Goal: Book appointment/travel/reservation

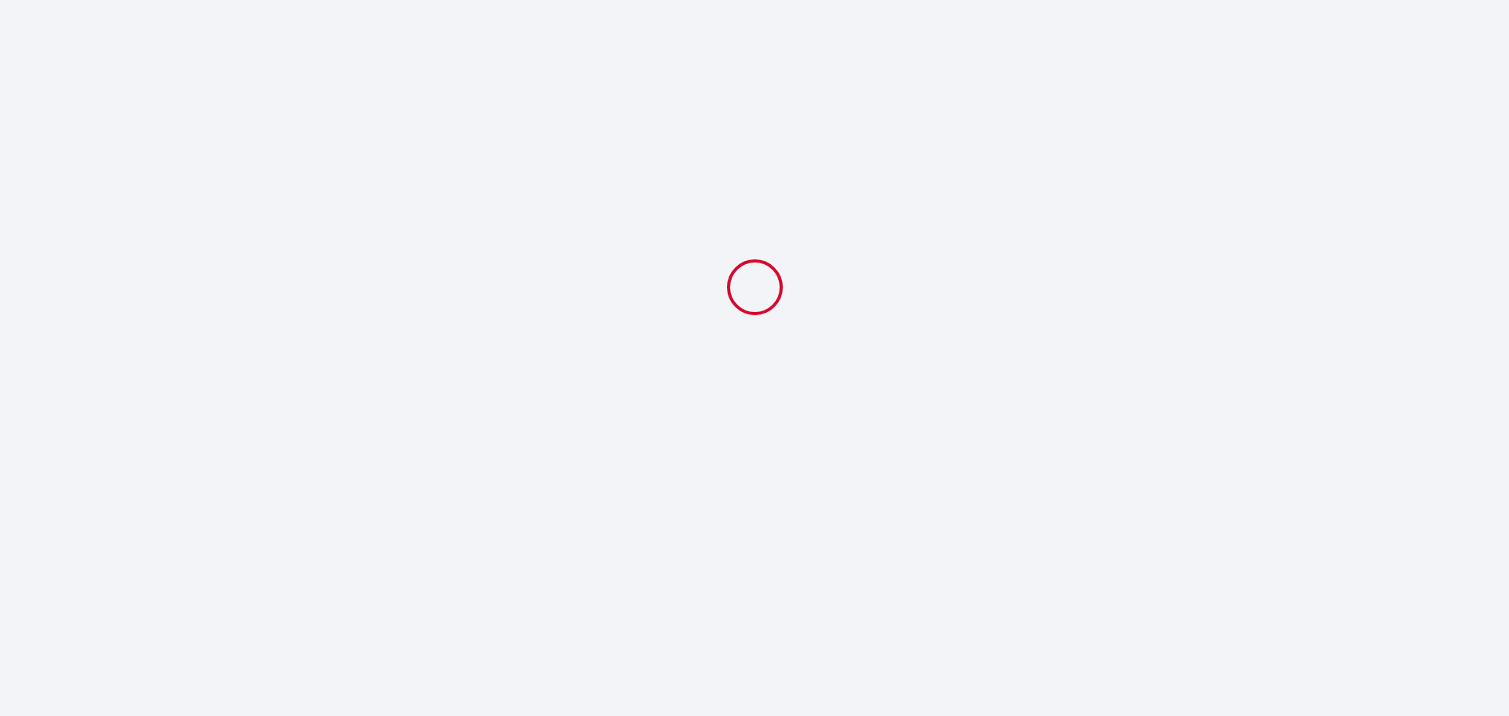
click at [1312, 715] on html at bounding box center [754, 358] width 1509 height 716
click at [829, 671] on body at bounding box center [754, 358] width 1509 height 716
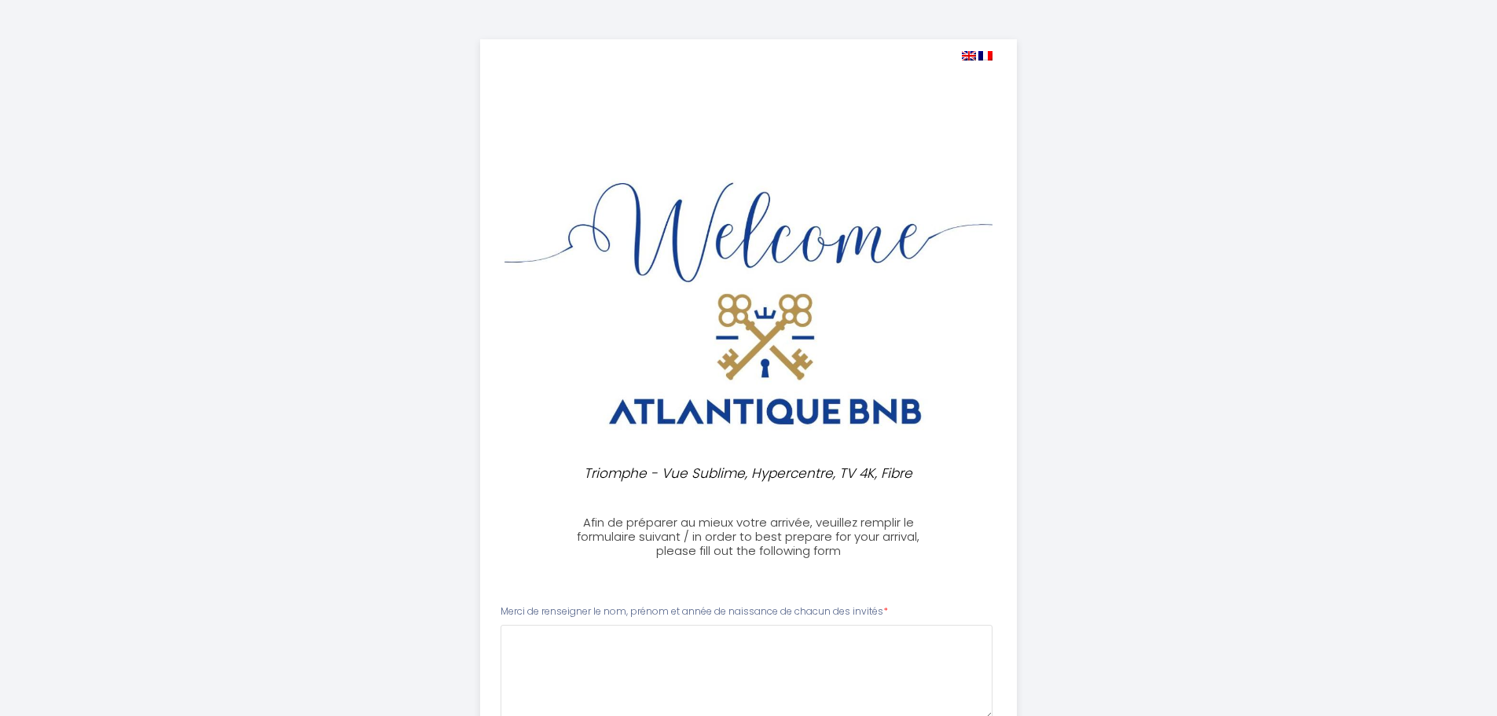
select select
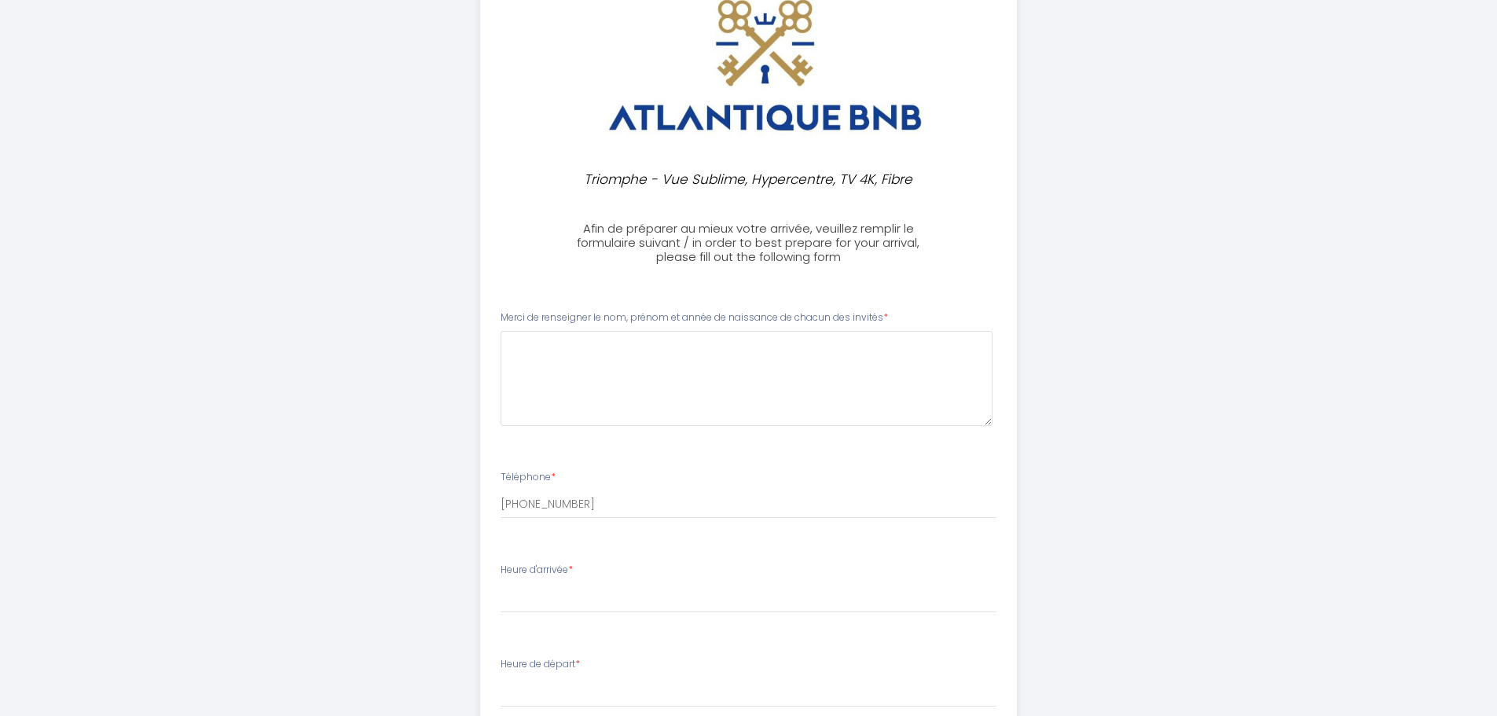
scroll to position [314, 0]
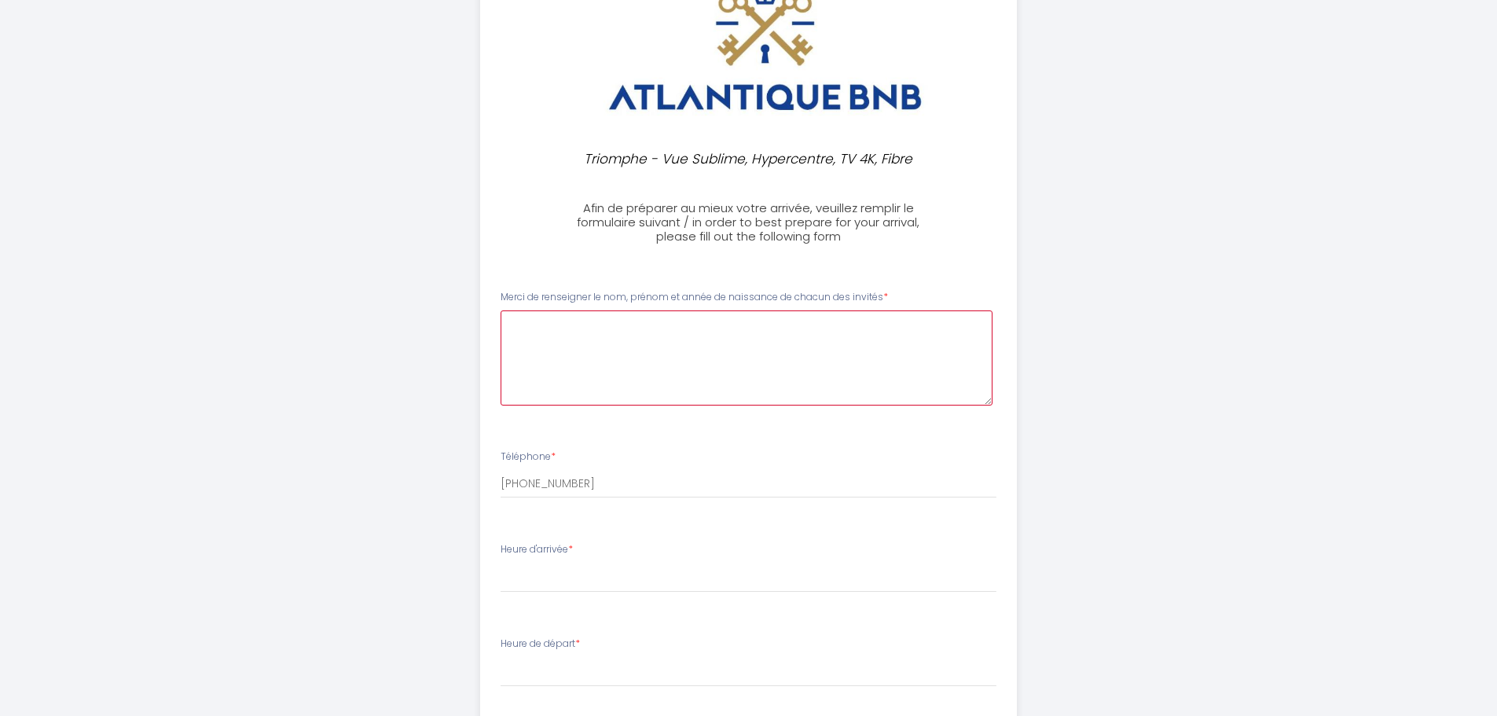
click at [730, 339] on invités0 at bounding box center [747, 357] width 492 height 95
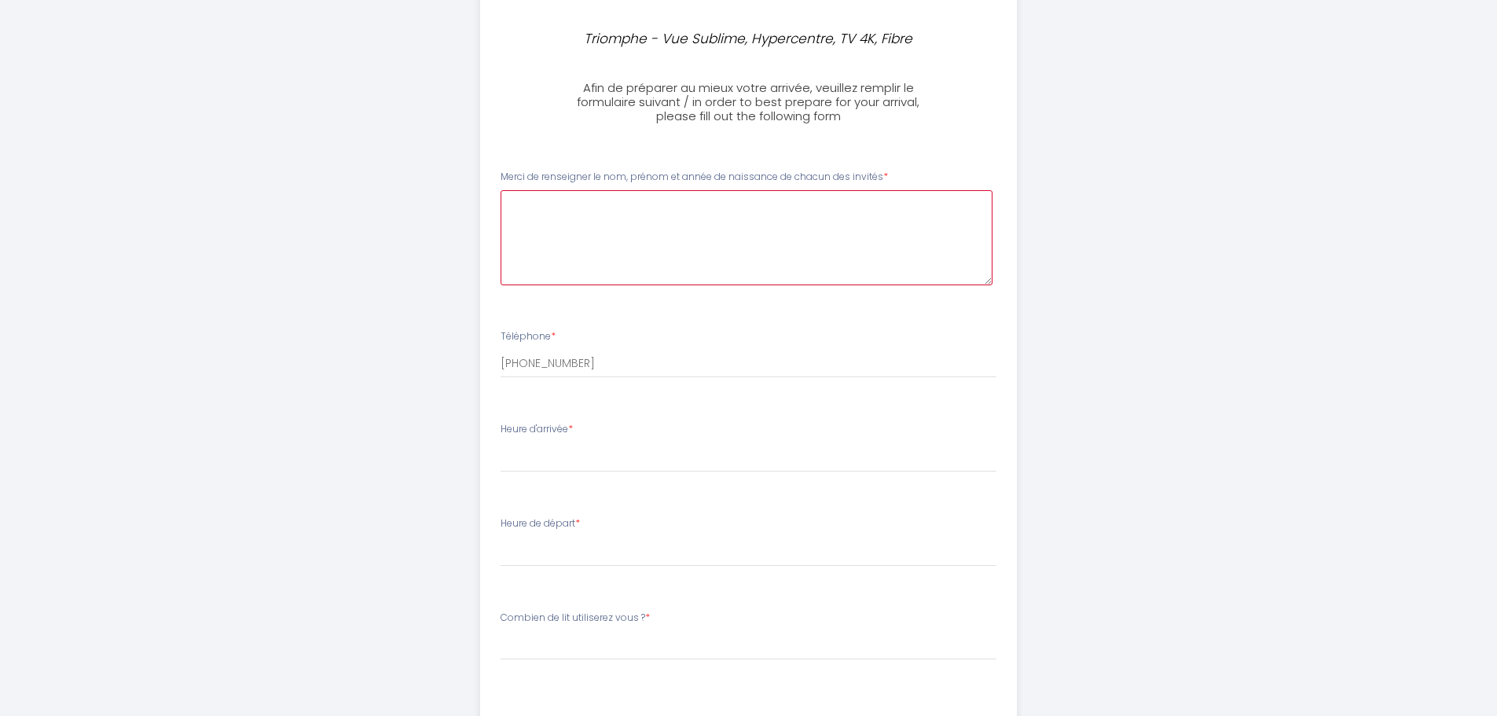
scroll to position [471, 0]
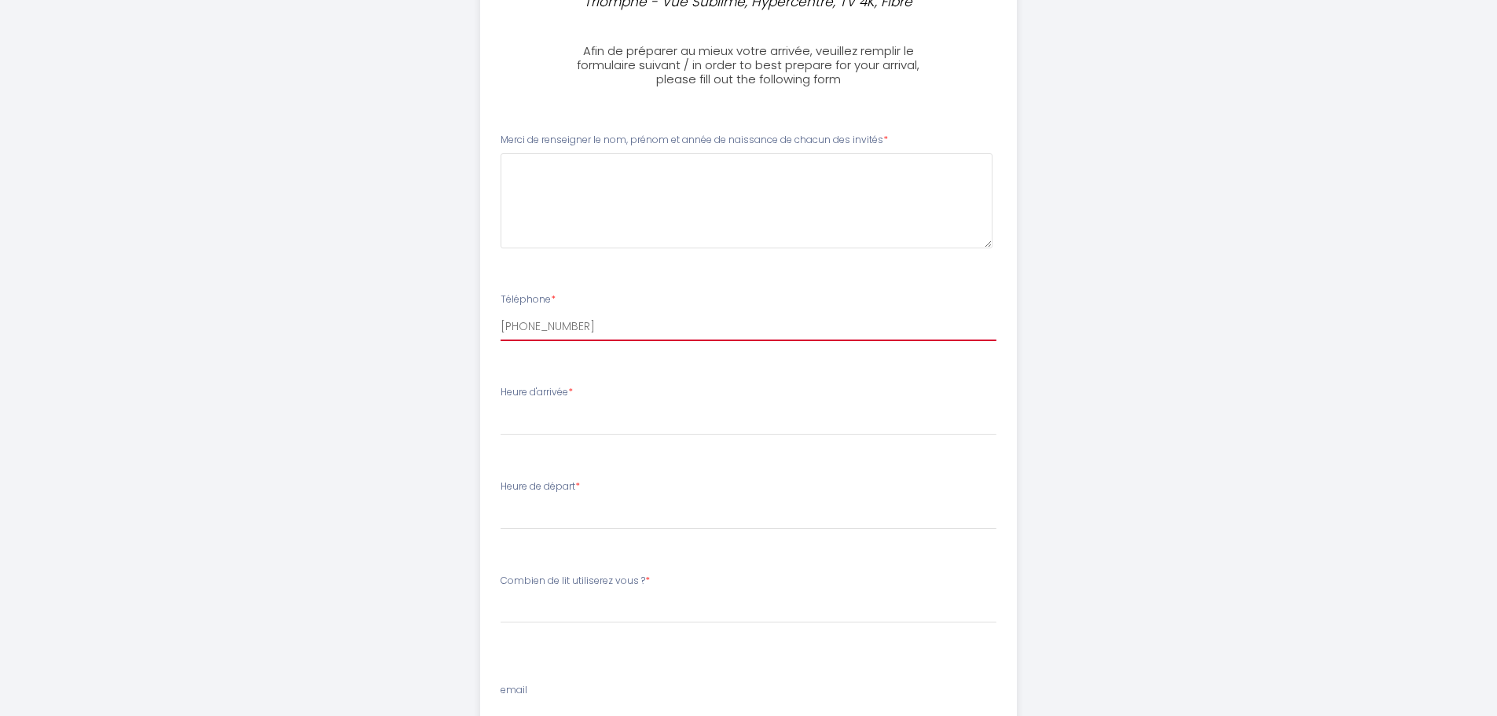
drag, startPoint x: 621, startPoint y: 321, endPoint x: 440, endPoint y: 316, distance: 180.8
click at [440, 316] on div "Triomphe - Vue Sublime, Hypercentre, TV 4K, Fibre Afin de préparer au mieux vot…" at bounding box center [749, 197] width 805 height 1337
type input "0678589348"
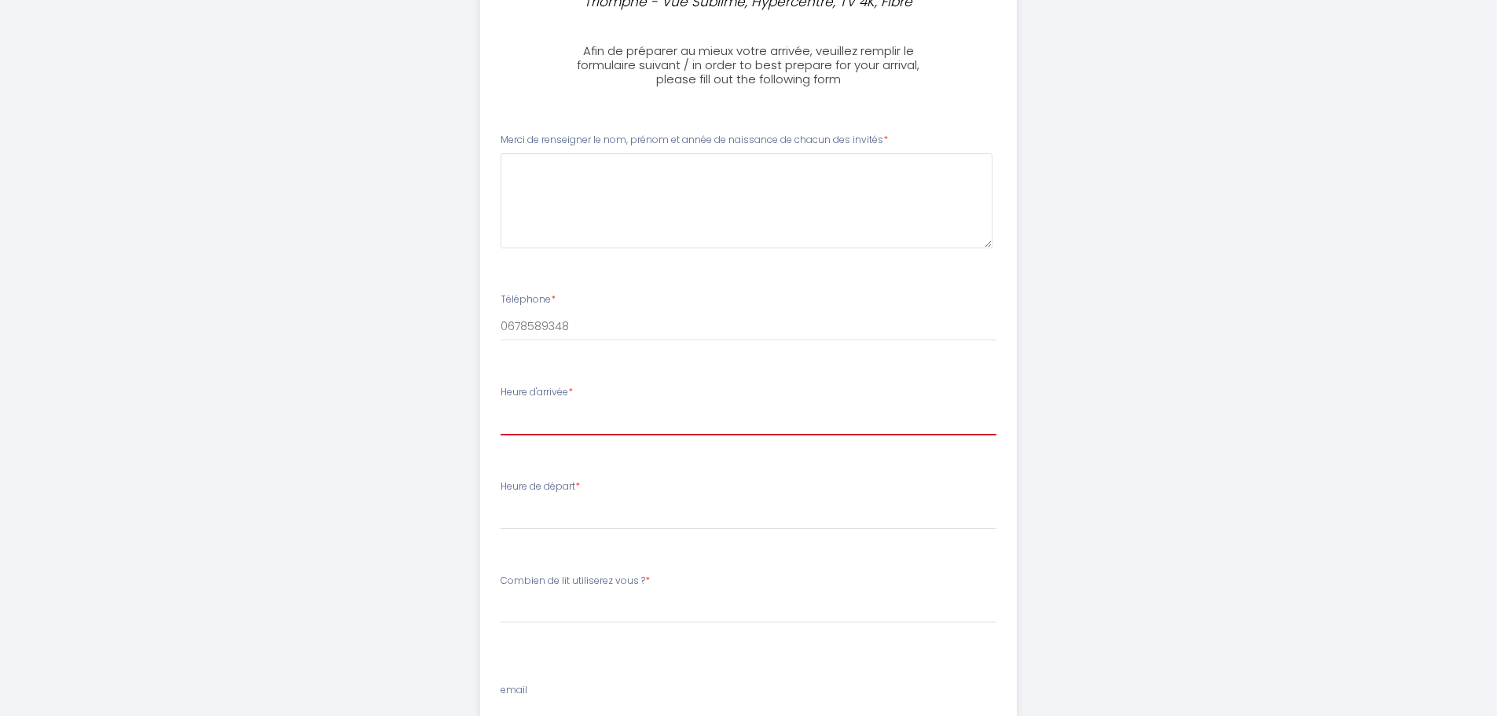
click at [563, 429] on select "17:00 17:30 18:00 18:30 19:00 19:30 20:00 20:30 21:00 21:30 22:00 22:30 23:00 2…" at bounding box center [749, 420] width 496 height 30
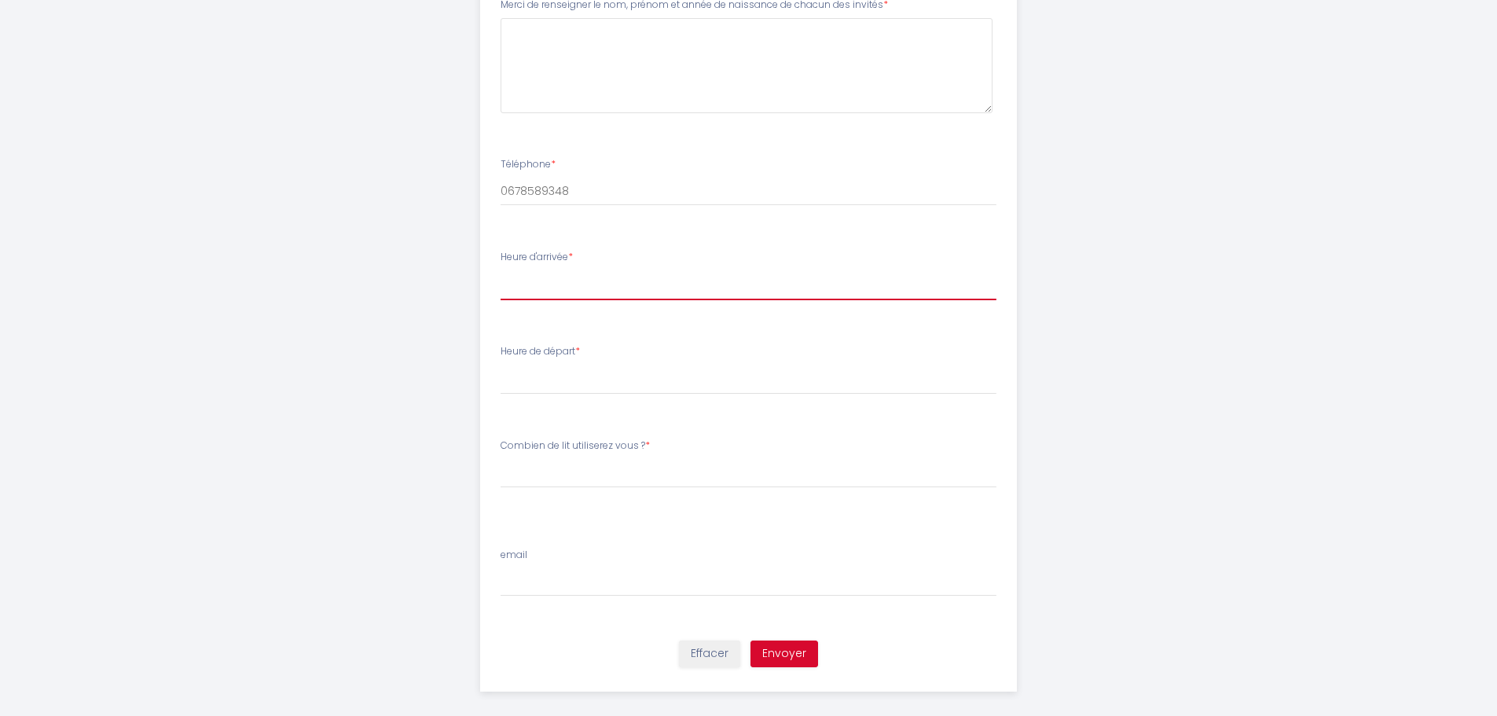
scroll to position [622, 0]
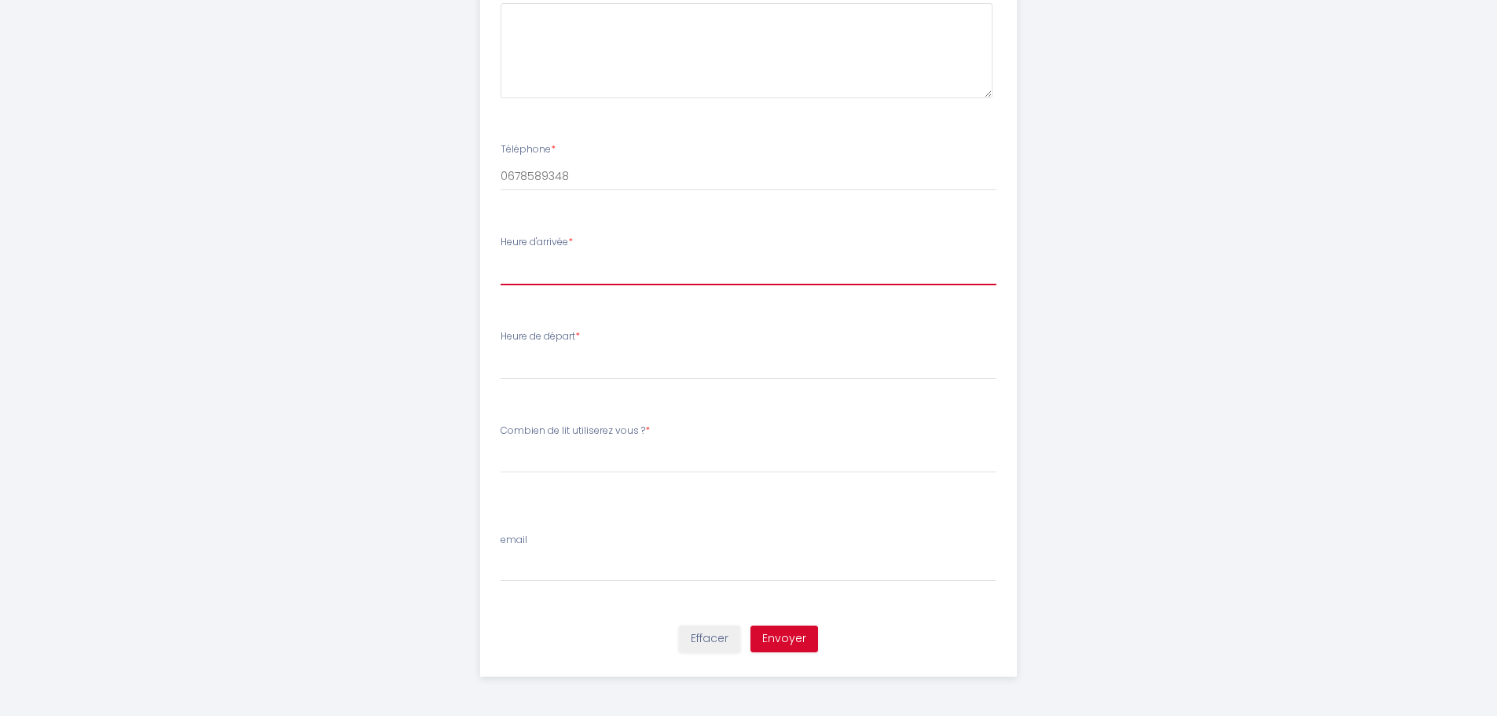
click at [625, 271] on select "17:00 17:30 18:00 18:30 19:00 19:30 20:00 20:30 21:00 21:30 22:00 22:30 23:00 2…" at bounding box center [749, 270] width 496 height 30
select select "17:00"
click at [501, 255] on select "17:00 17:30 18:00 18:30 19:00 19:30 20:00 20:30 21:00 21:30 22:00 22:30 23:00 2…" at bounding box center [749, 270] width 496 height 30
click at [588, 369] on select "00:00 00:30 01:00 01:30 02:00 02:30 03:00 03:30 04:00 04:30 05:00 05:30 06:00 0…" at bounding box center [749, 365] width 496 height 30
select select "11:00"
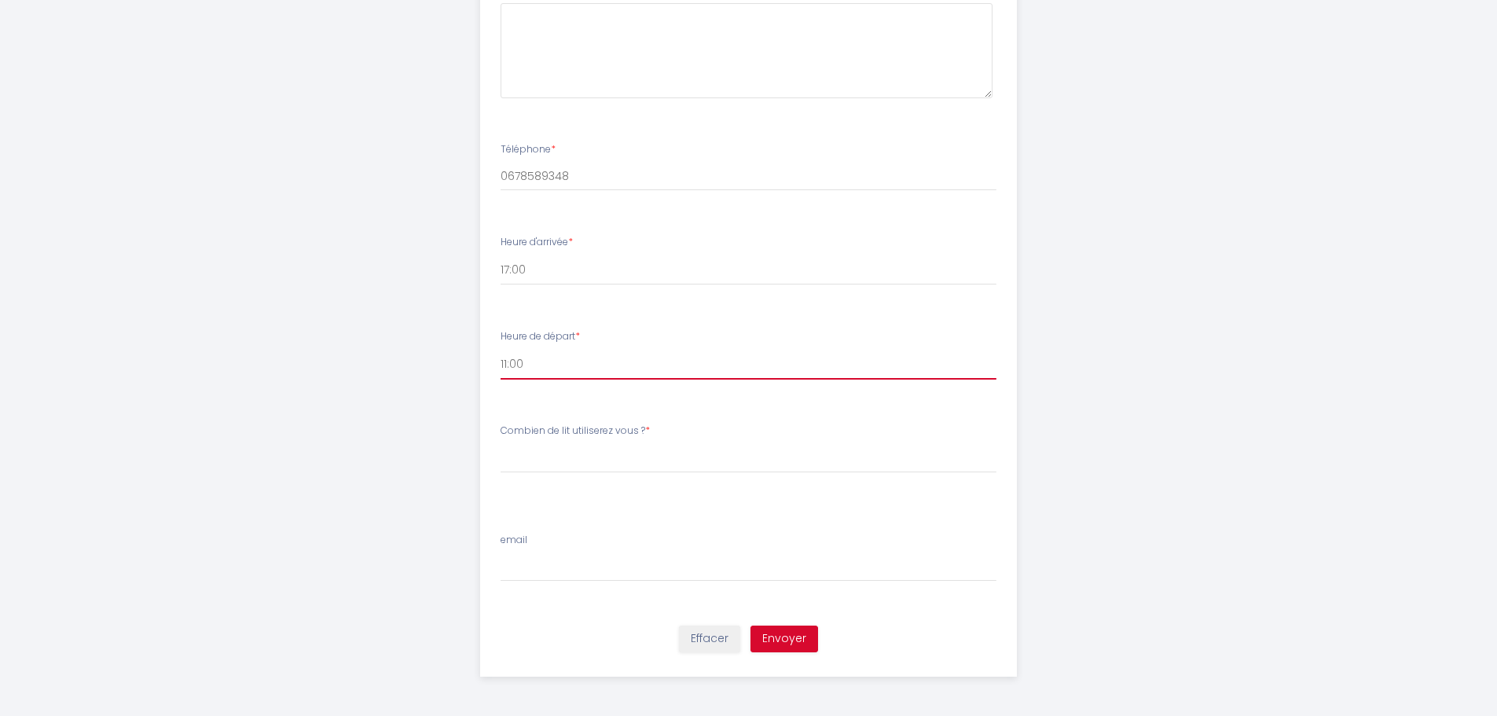
click at [501, 350] on select "00:00 00:30 01:00 01:30 02:00 02:30 03:00 03:30 04:00 04:30 05:00 05:30 06:00 0…" at bounding box center [749, 365] width 496 height 30
click at [589, 454] on select "[PERSON_NAME] de lit utiliserez vous ? 1 lit double 1 lit double + 1 canapé con…" at bounding box center [749, 458] width 496 height 30
select select "1 lit double + 1 canapé convertible"
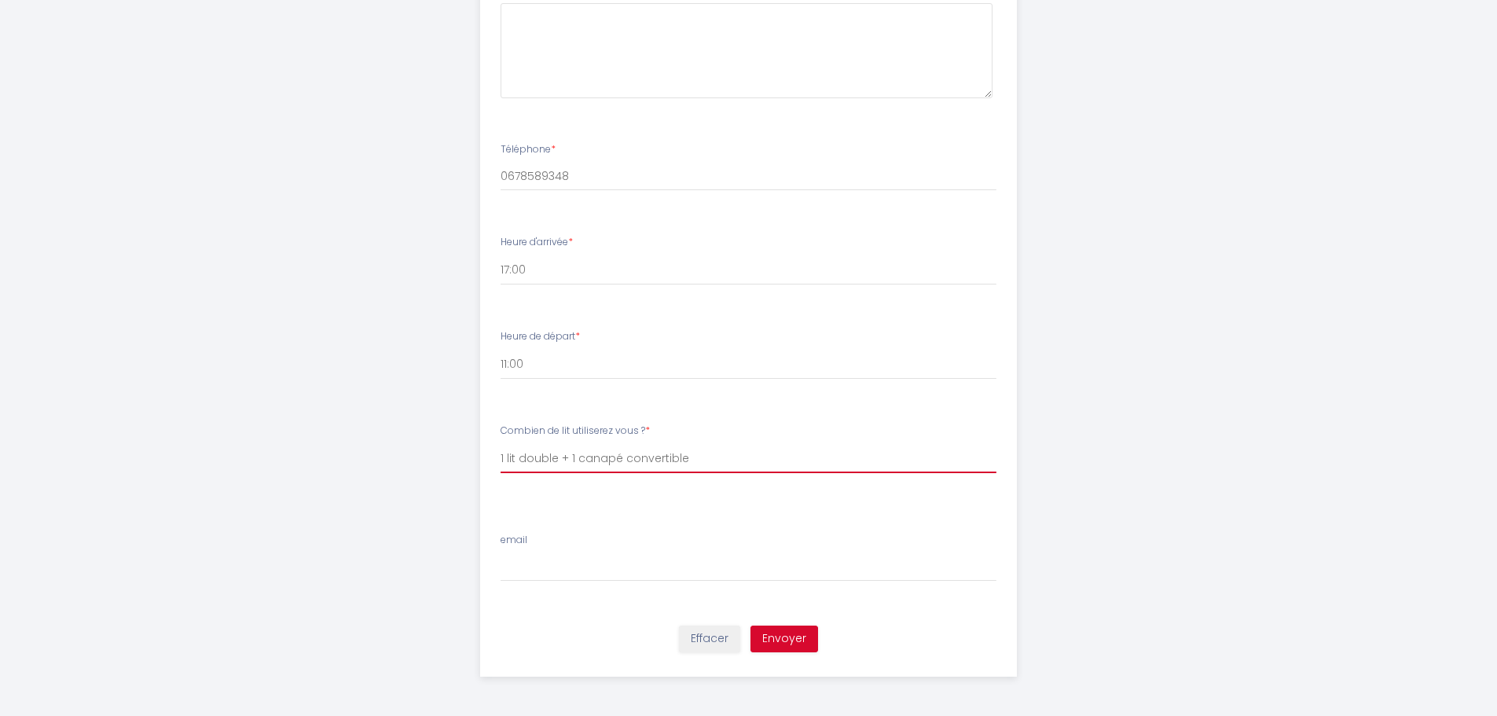
click at [501, 443] on select "[PERSON_NAME] de lit utiliserez vous ? 1 lit double 1 lit double + 1 canapé con…" at bounding box center [749, 458] width 496 height 30
click at [578, 574] on input "email" at bounding box center [749, 567] width 496 height 28
type input "[EMAIL_ADDRESS][DOMAIN_NAME]"
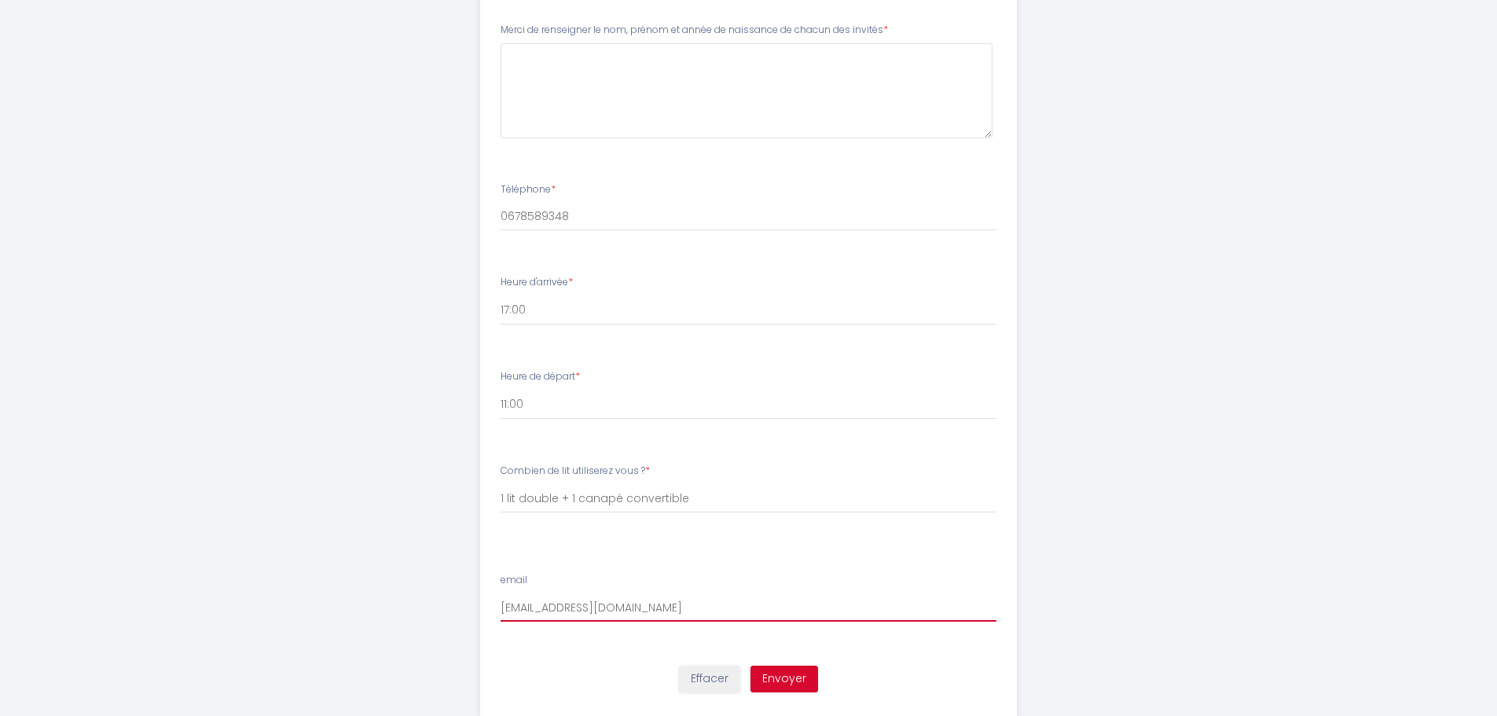
scroll to position [464, 0]
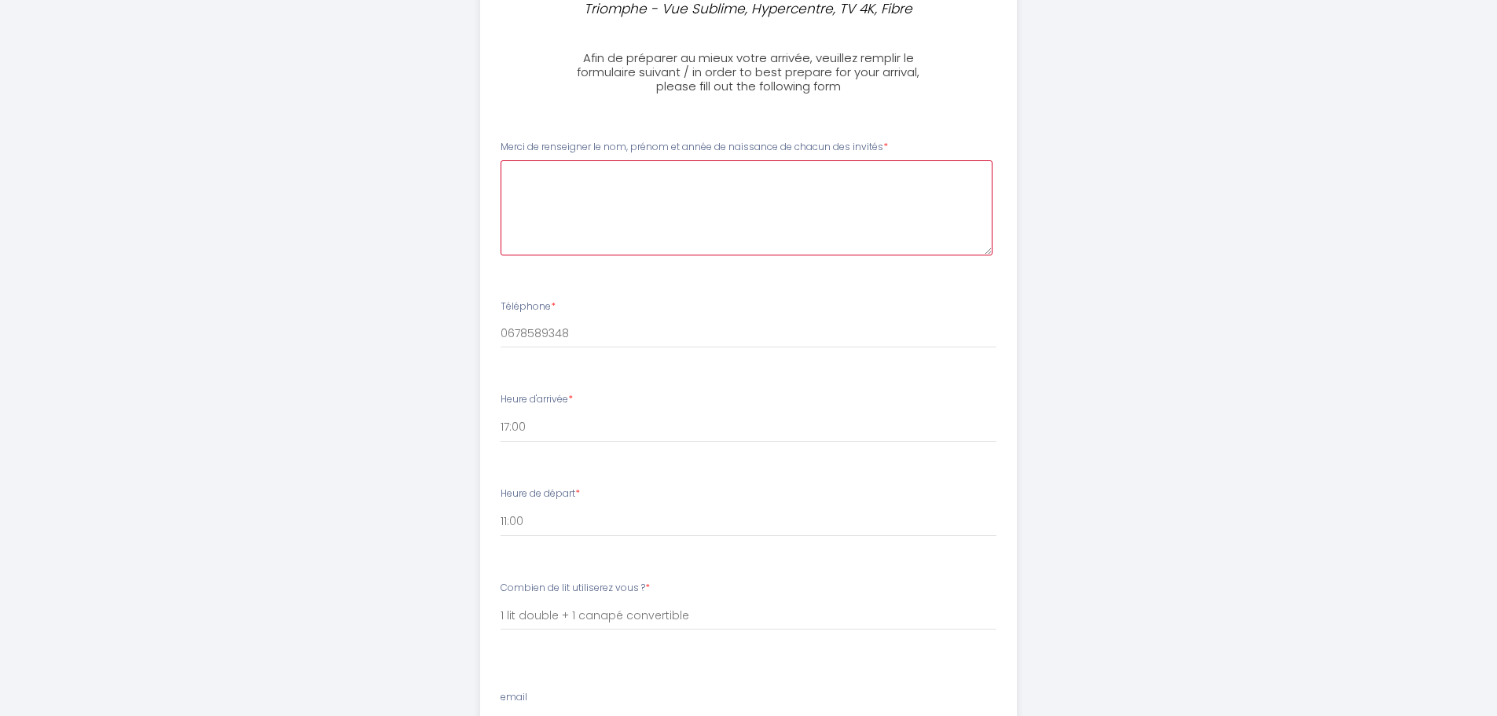
click at [654, 217] on invités0 at bounding box center [747, 207] width 492 height 95
type invités0 "B"
click at [634, 199] on invités0 "BAUSSANT [PERSON_NAME] 2003 [PERSON_NAME] 2002 BONNAUDEAU [PERSON_NAME] [PERSON…" at bounding box center [747, 207] width 492 height 95
click at [597, 230] on invités0 "BAUSSANT [PERSON_NAME] 2003 [PERSON_NAME] 2002 BONNAUDEAU Léa 2003 [PERSON_NAME]" at bounding box center [747, 207] width 492 height 95
type invités0 "BAUSSANT [PERSON_NAME] 2003 [PERSON_NAME] 2002 BONNAUDEAU Léa 2003 [PERSON_NAME…"
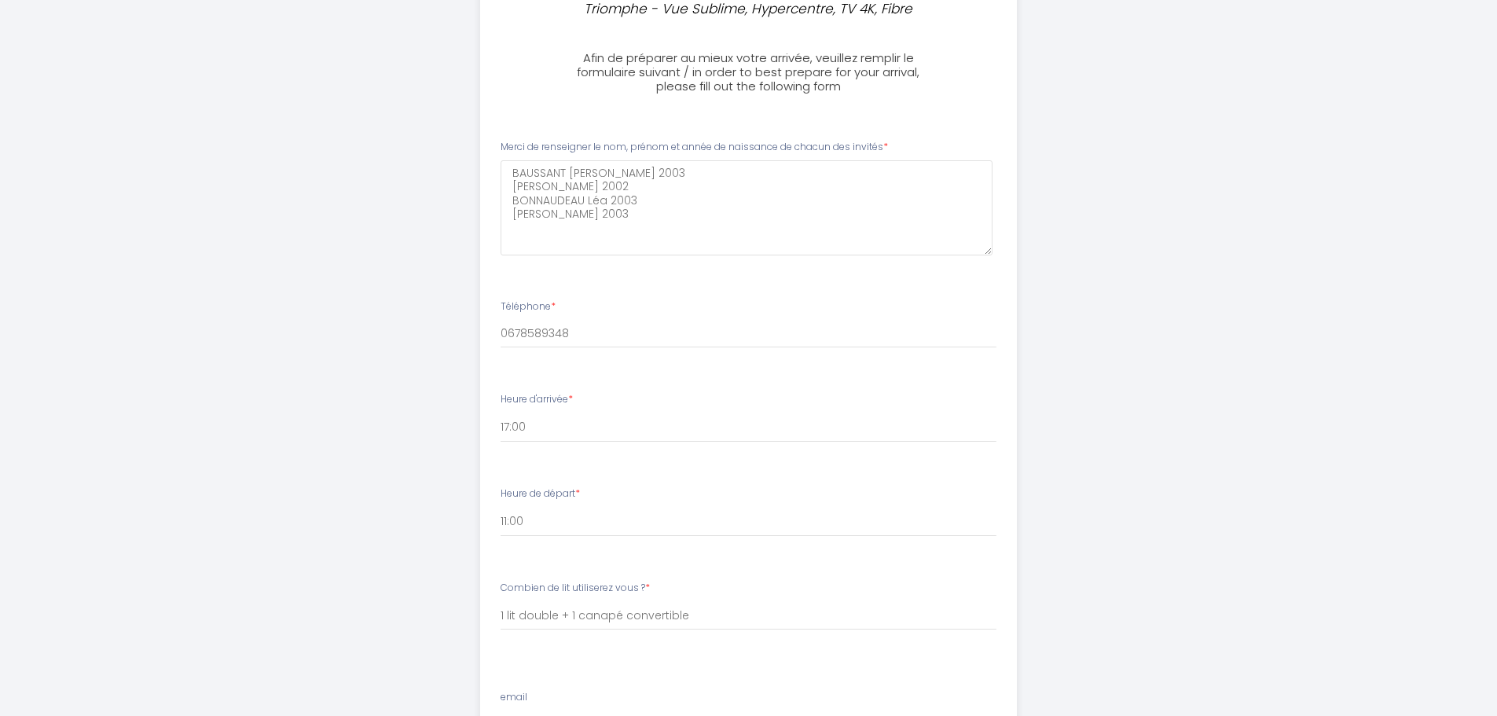
click at [344, 230] on div "Triomphe - Vue Sublime, Hypercentre, TV 4K, Fibre Afin de préparer au mieux vot…" at bounding box center [748, 204] width 1497 height 1337
drag, startPoint x: 671, startPoint y: 230, endPoint x: 146, endPoint y: 99, distance: 541.1
click at [148, 99] on div "Triomphe - Vue Sublime, Hypercentre, TV 4K, Fibre Afin de préparer au mieux vot…" at bounding box center [748, 204] width 1497 height 1337
click at [204, 206] on div "Triomphe - Vue Sublime, Hypercentre, TV 4K, Fibre Afin de préparer au mieux vot…" at bounding box center [748, 204] width 1497 height 1337
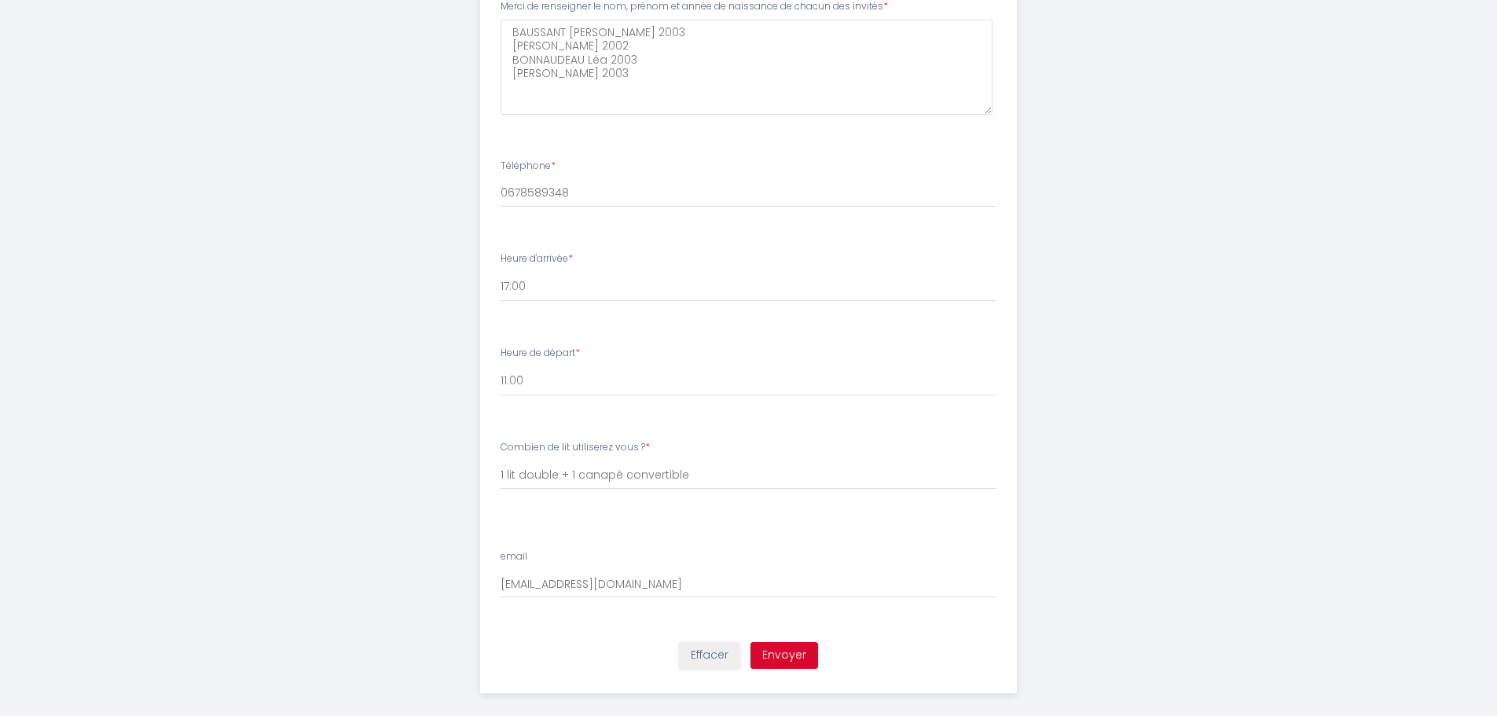
scroll to position [622, 0]
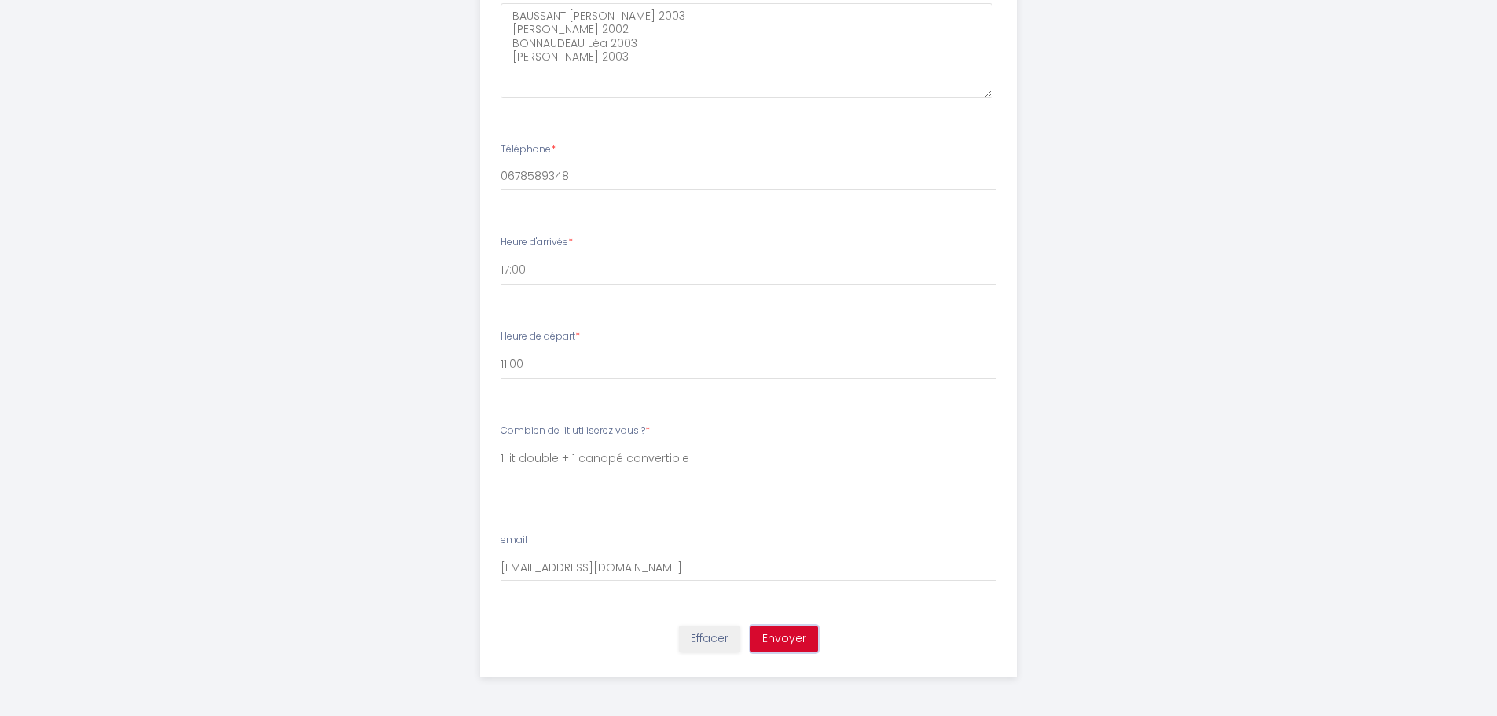
click at [787, 636] on button "Envoyer" at bounding box center [784, 638] width 68 height 27
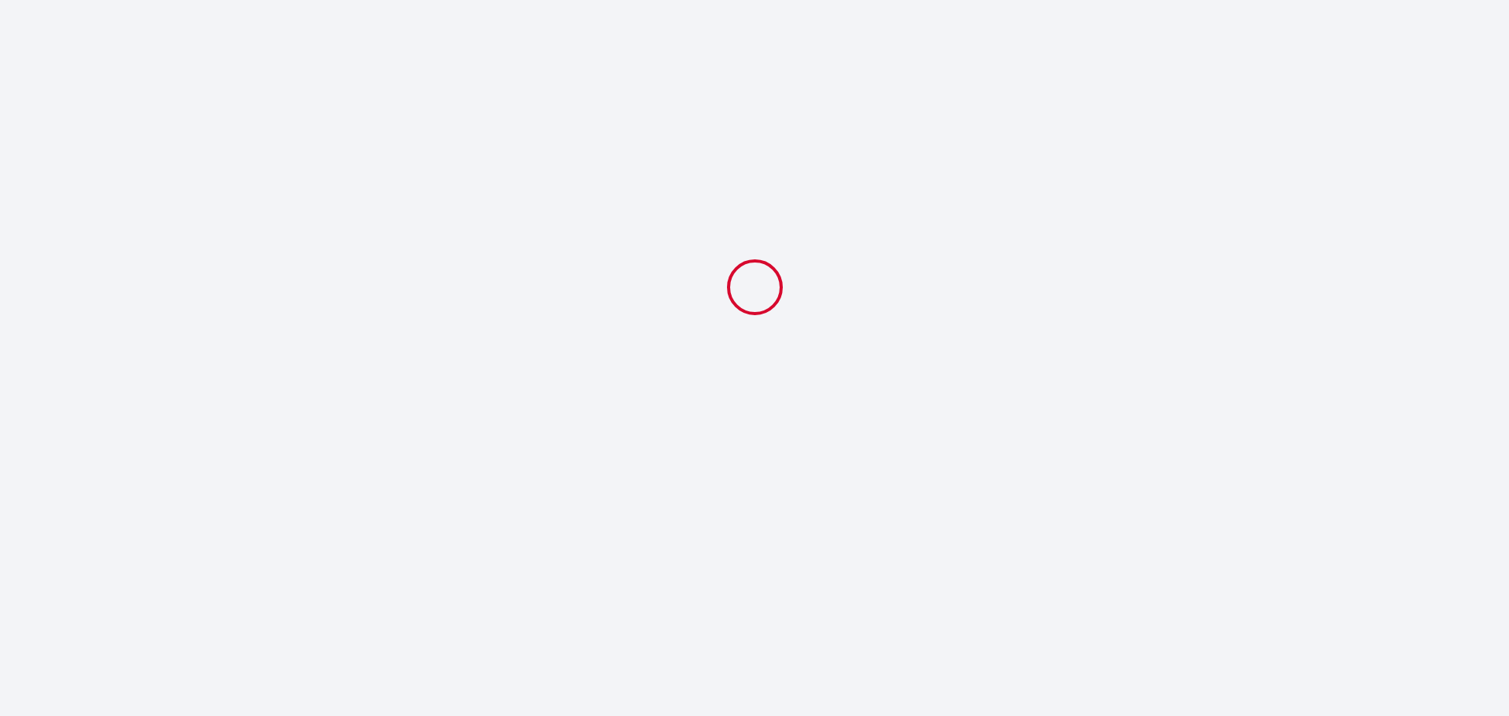
select select "11:00"
select select "1 lit double + 1 canapé convertible"
